Goal: Download file/media

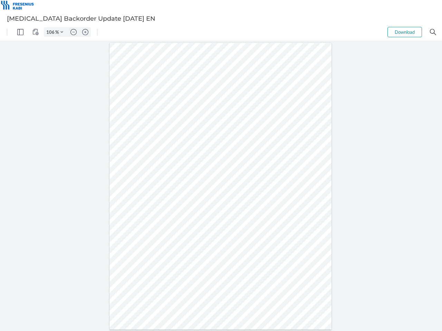
click at [20, 32] on img "Panel" at bounding box center [20, 32] width 6 height 6
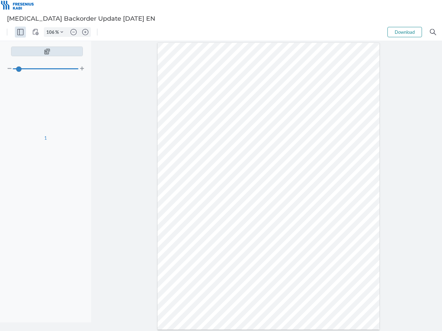
click at [36, 32] on img "View Controls" at bounding box center [35, 32] width 6 height 6
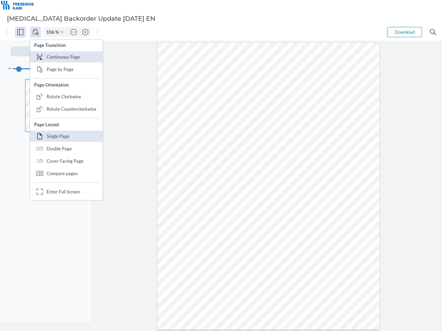
click at [51, 32] on input "106" at bounding box center [49, 32] width 11 height 6
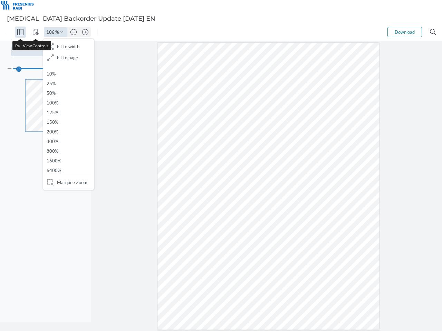
click at [62, 32] on img "Zoom Controls" at bounding box center [61, 32] width 3 height 3
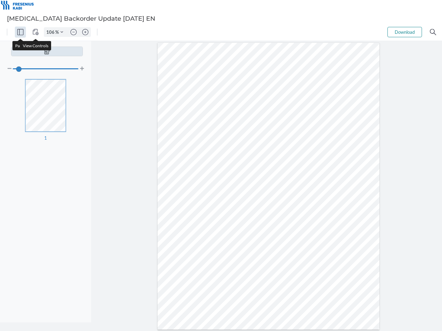
click at [73, 32] on img "Zoom out" at bounding box center [73, 32] width 6 height 6
click at [85, 32] on img "Zoom in" at bounding box center [85, 32] width 6 height 6
type input "106"
click at [404, 32] on button "Download" at bounding box center [404, 32] width 34 height 10
click at [433, 32] on img "Search" at bounding box center [433, 32] width 6 height 6
